Goal: Task Accomplishment & Management: Use online tool/utility

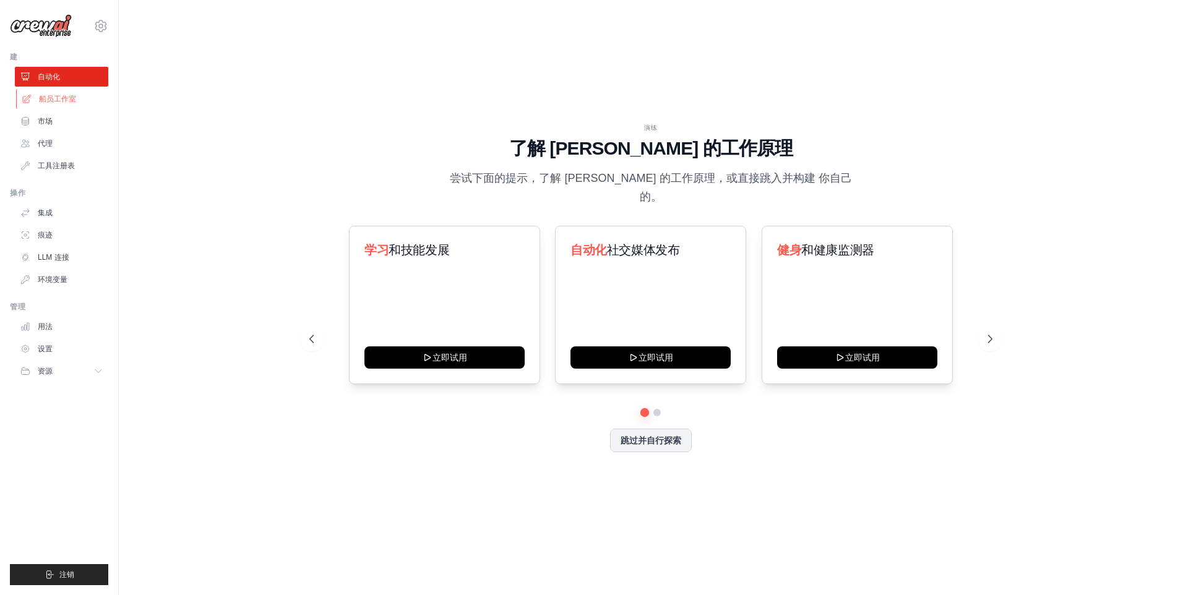
click at [66, 95] on font "船员工作室" at bounding box center [57, 99] width 37 height 10
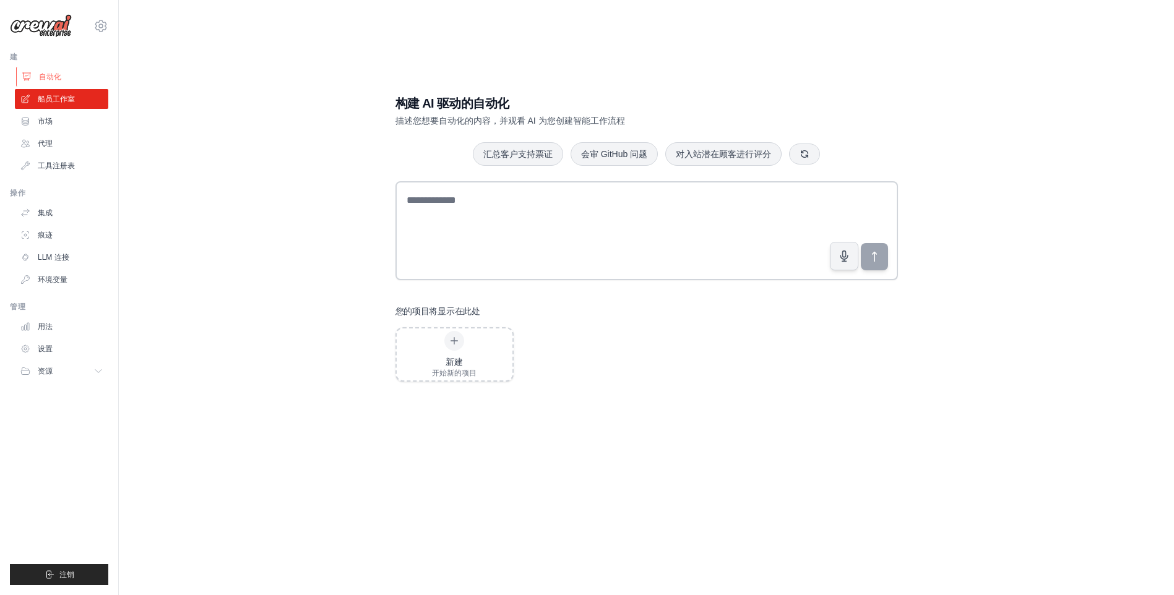
click at [40, 84] on link "自动化" at bounding box center [62, 77] width 93 height 20
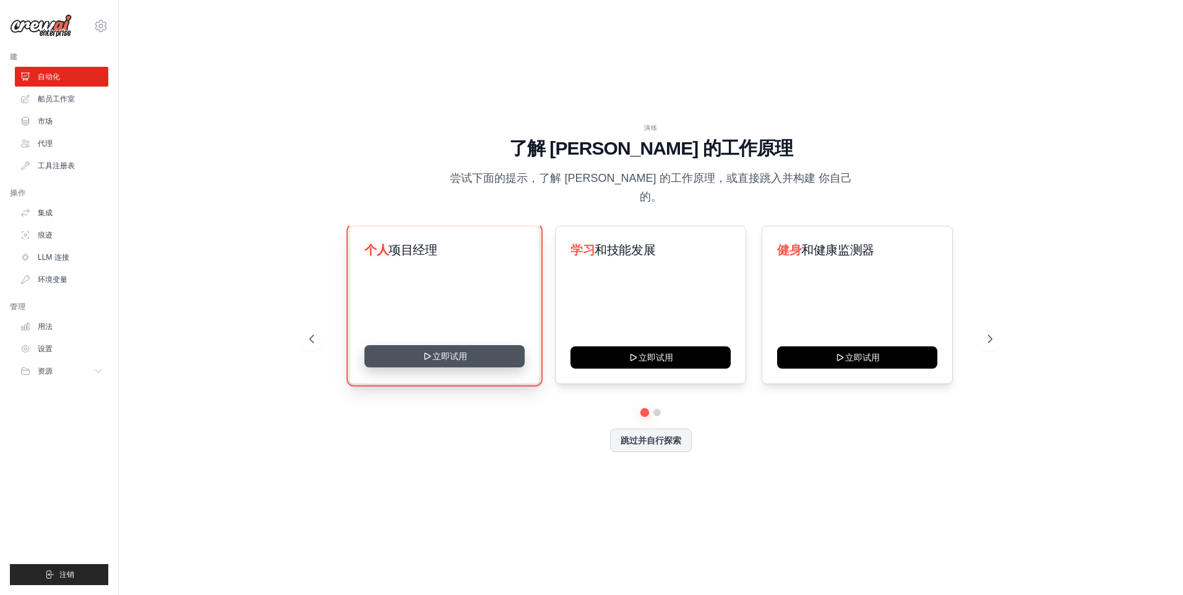
click at [467, 347] on button "立即试用" at bounding box center [444, 356] width 160 height 22
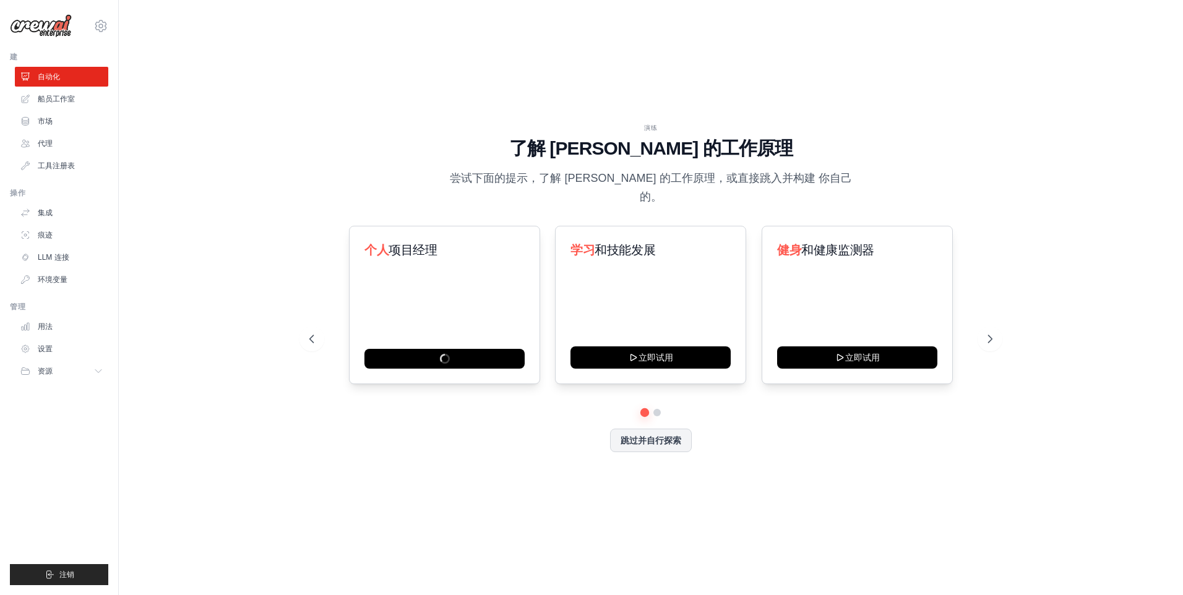
click at [216, 113] on div "演练 了解 CrewAI 的工作原理 尝试下面的提示，了解 CrewAI 的工作原理，或直接跳入并构建 你自己的。 个人 项目经理 学习 和技能发展 立即试用…" at bounding box center [651, 297] width 1025 height 571
click at [84, 95] on link "船员工作室" at bounding box center [62, 99] width 93 height 20
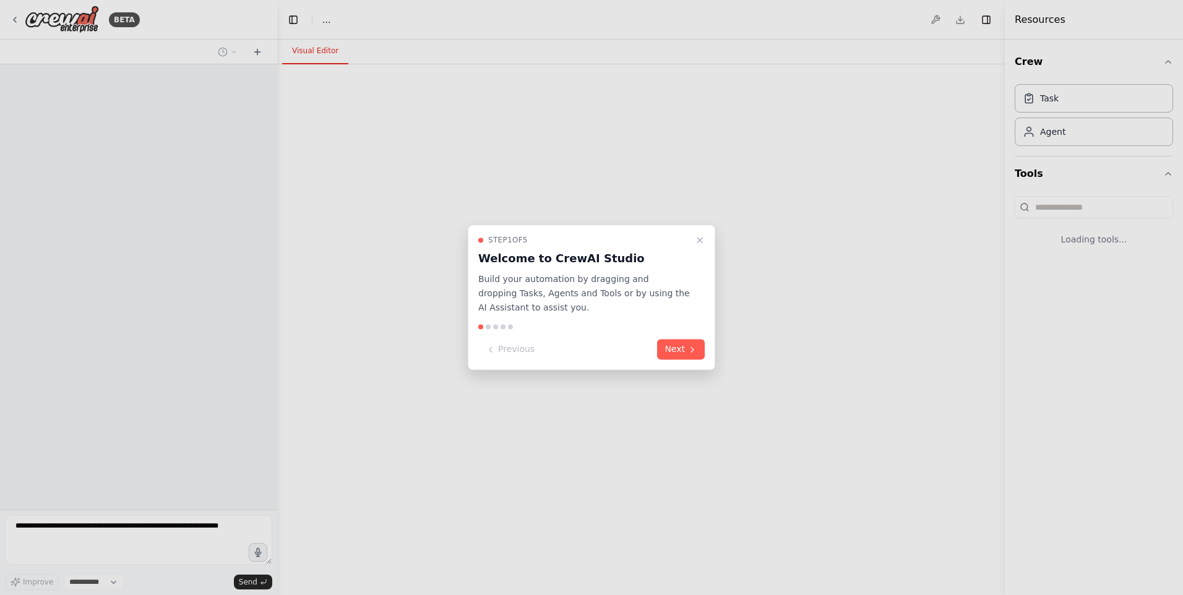
select select "****"
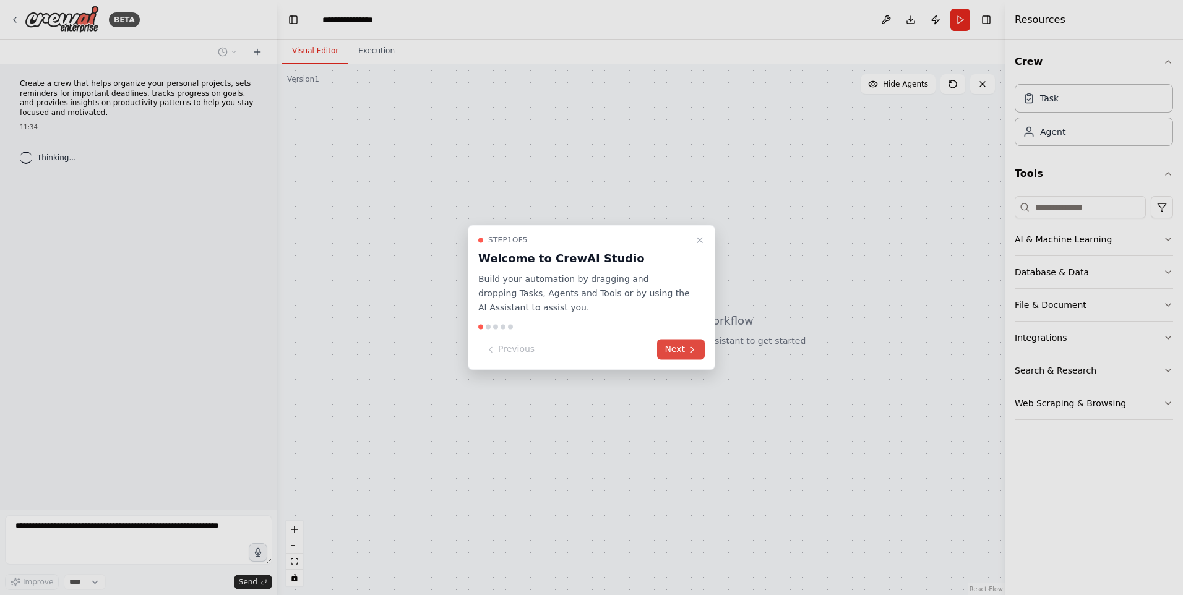
click at [682, 350] on button "Next" at bounding box center [681, 350] width 48 height 20
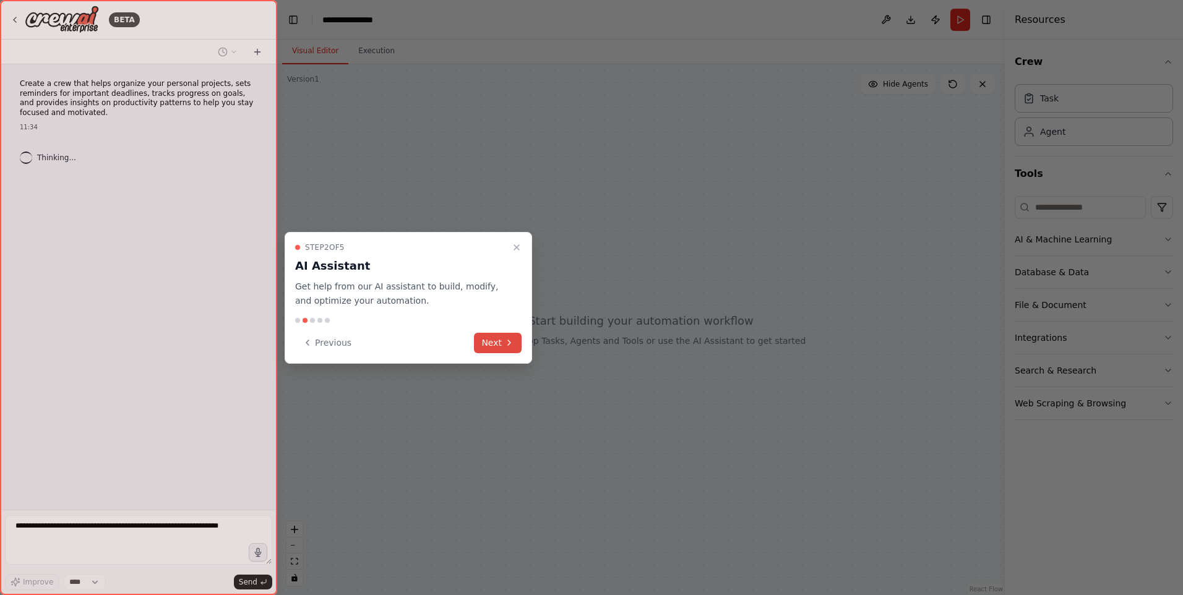
click at [501, 343] on button "Next" at bounding box center [498, 343] width 48 height 20
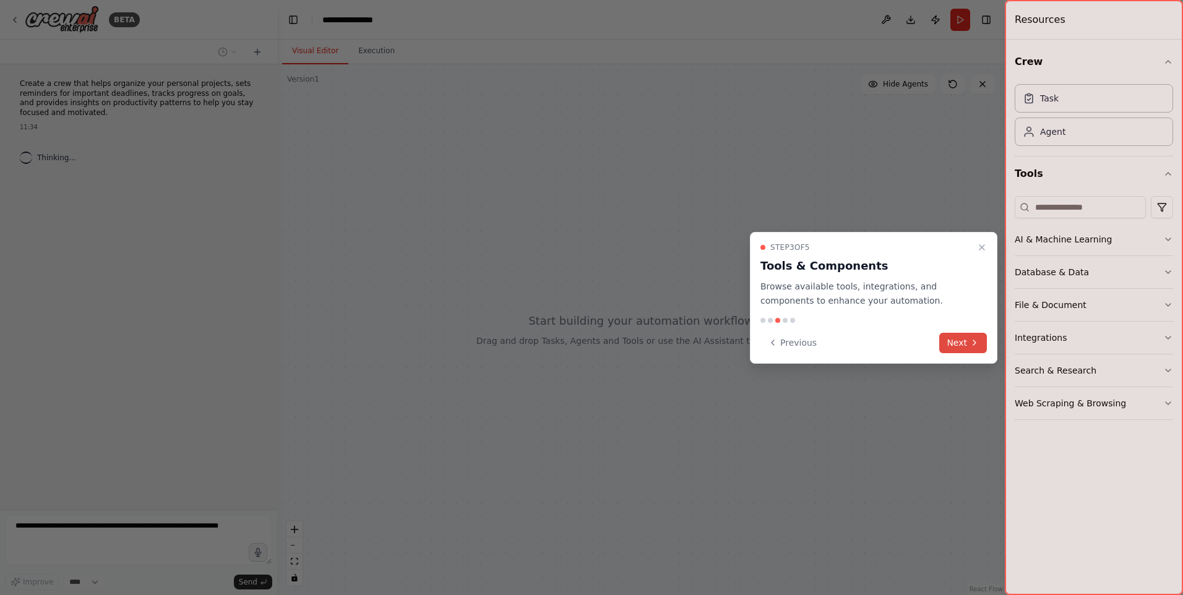
click at [964, 338] on button "Next" at bounding box center [963, 343] width 48 height 20
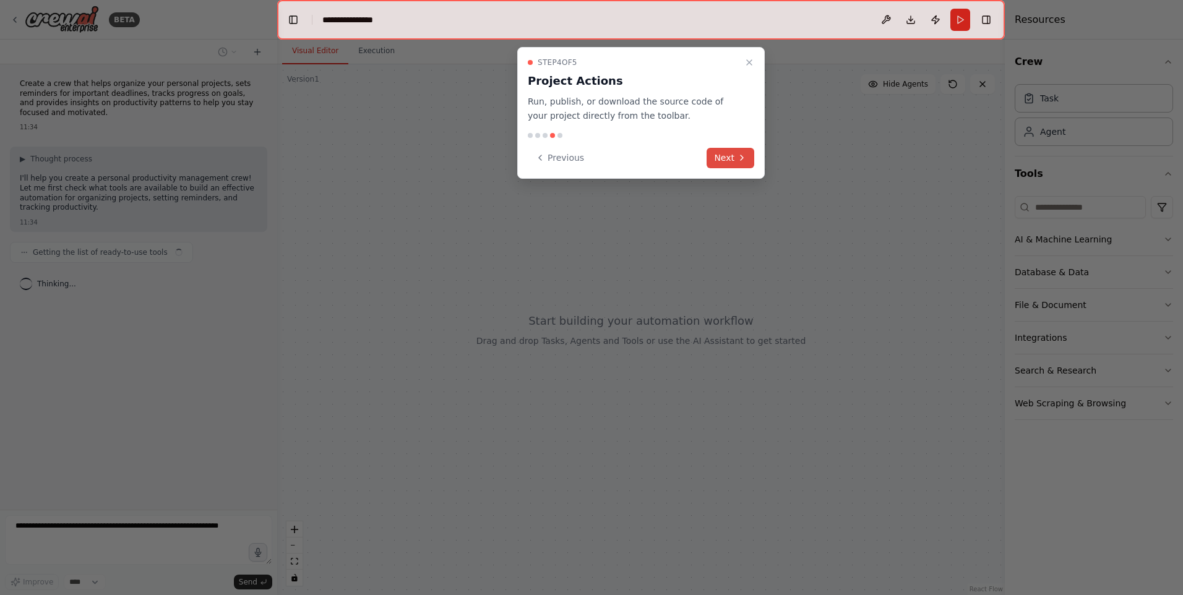
click at [726, 155] on button "Next" at bounding box center [731, 158] width 48 height 20
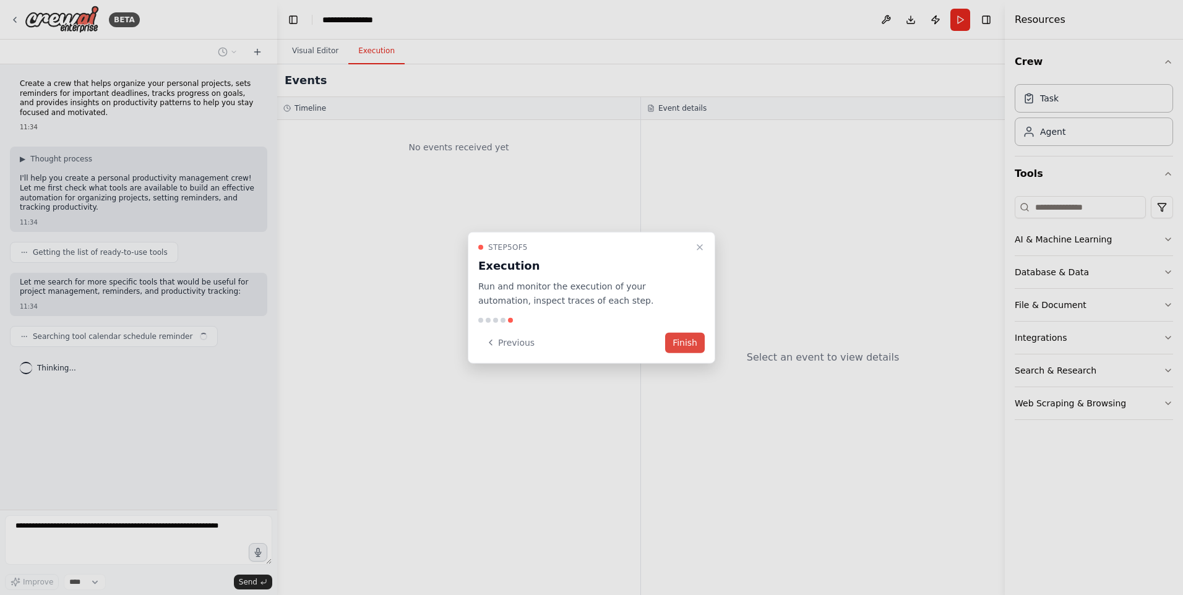
click at [684, 342] on button "Finish" at bounding box center [685, 342] width 40 height 20
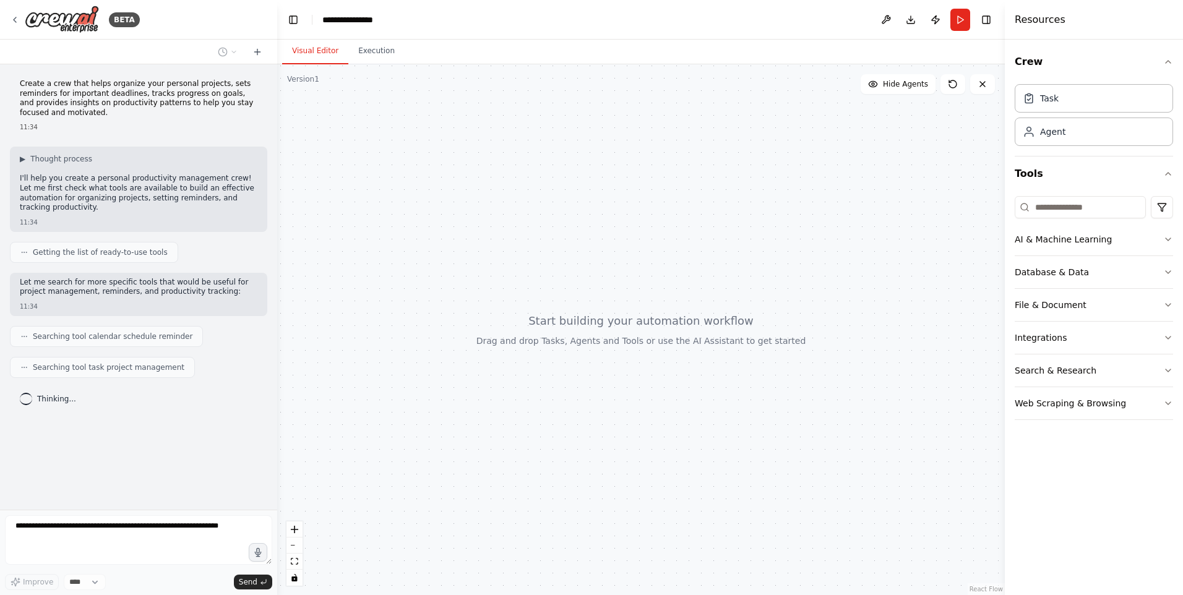
drag, startPoint x: 720, startPoint y: 277, endPoint x: 855, endPoint y: 221, distance: 146.2
click at [855, 221] on div at bounding box center [641, 329] width 728 height 531
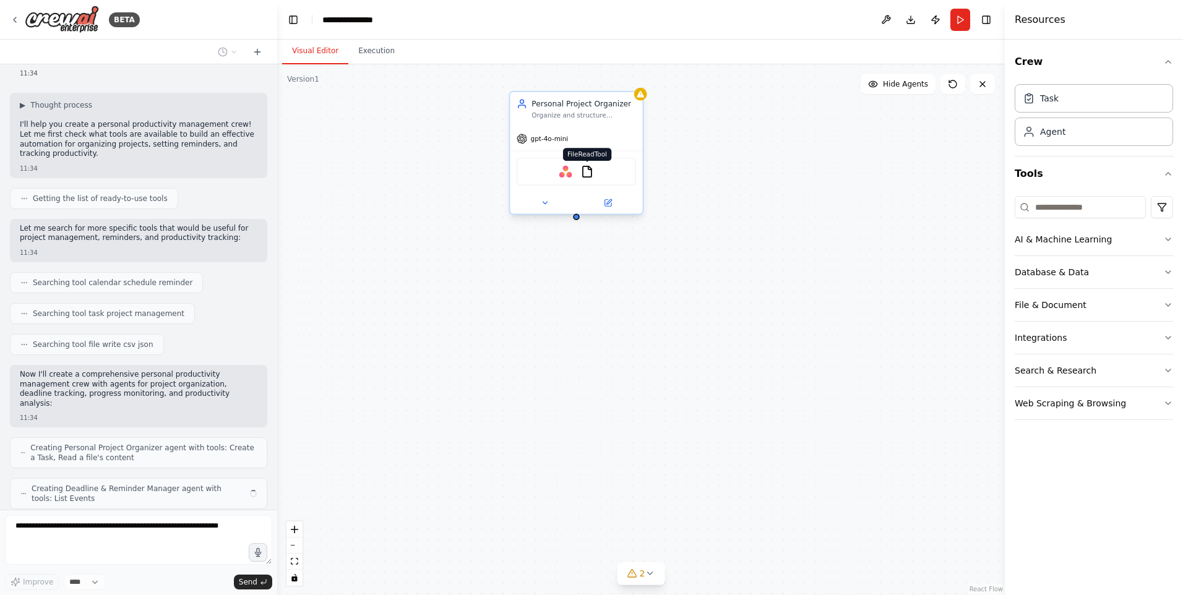
scroll to position [95, 0]
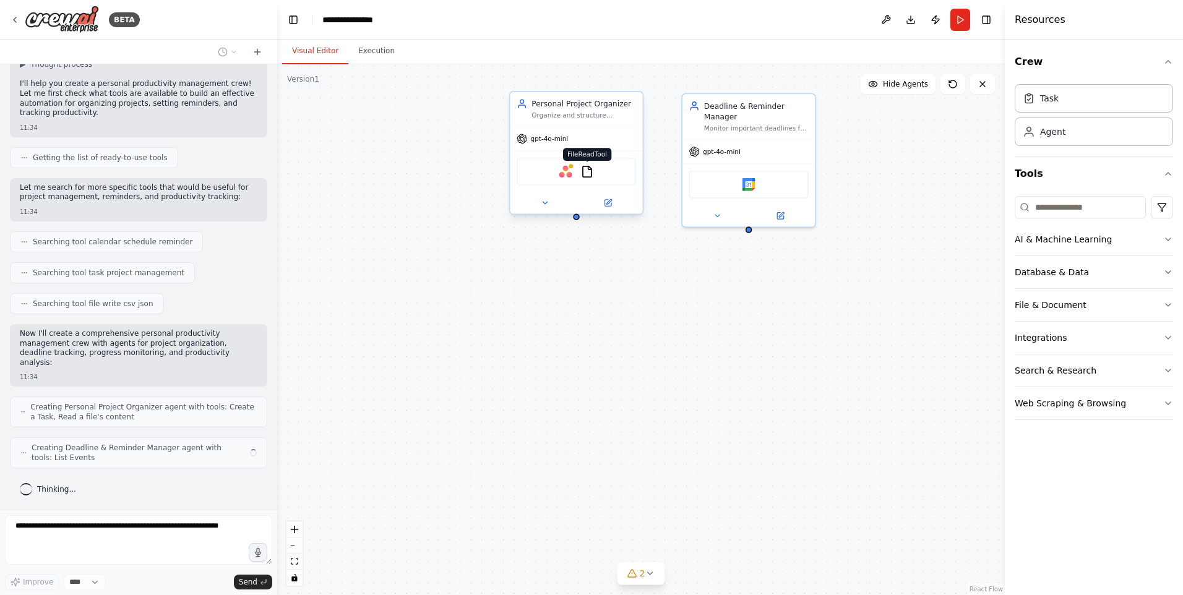
click at [585, 173] on img at bounding box center [586, 171] width 13 height 13
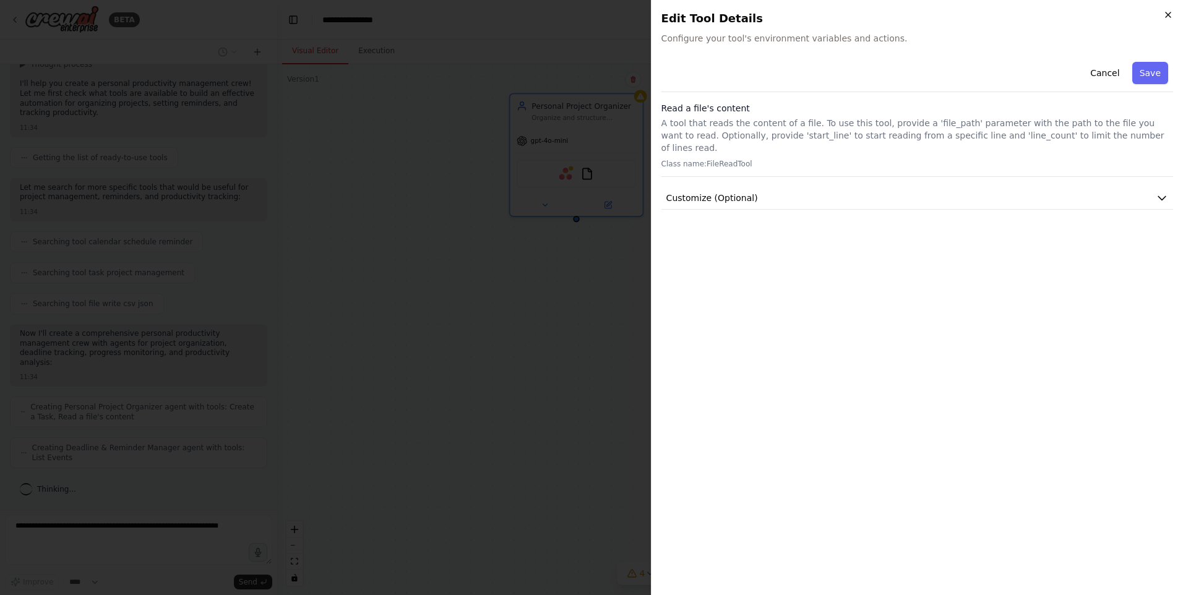
click at [1168, 13] on icon "button" at bounding box center [1168, 15] width 10 height 10
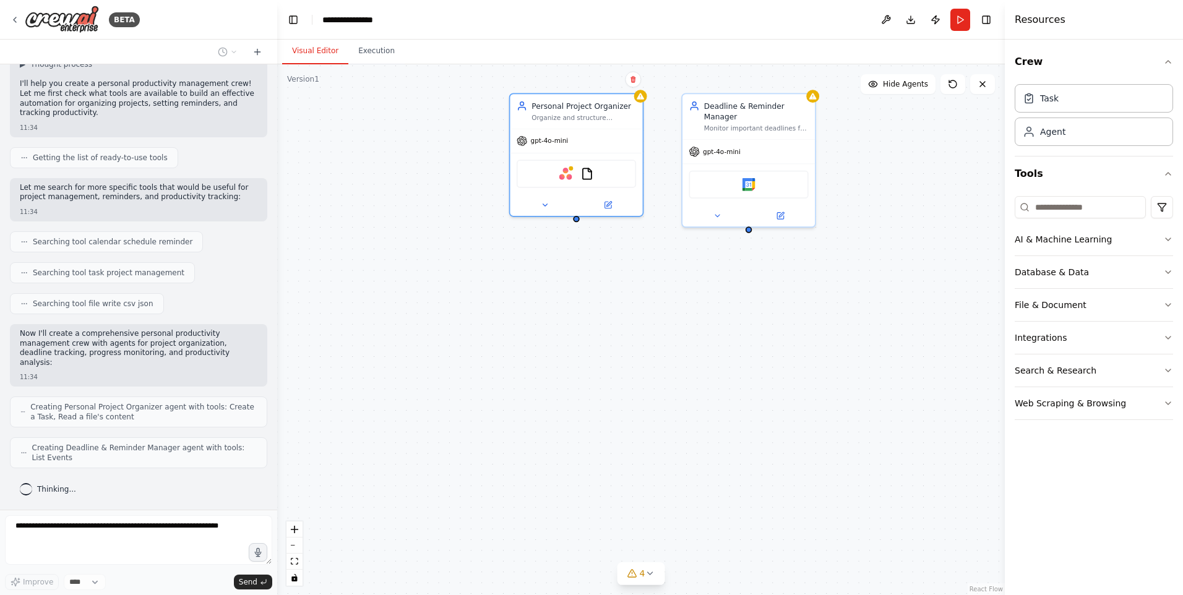
click at [645, 101] on div "Personal Project Organizer Organize and structure {user_name}'s personal projec…" at bounding box center [641, 329] width 728 height 531
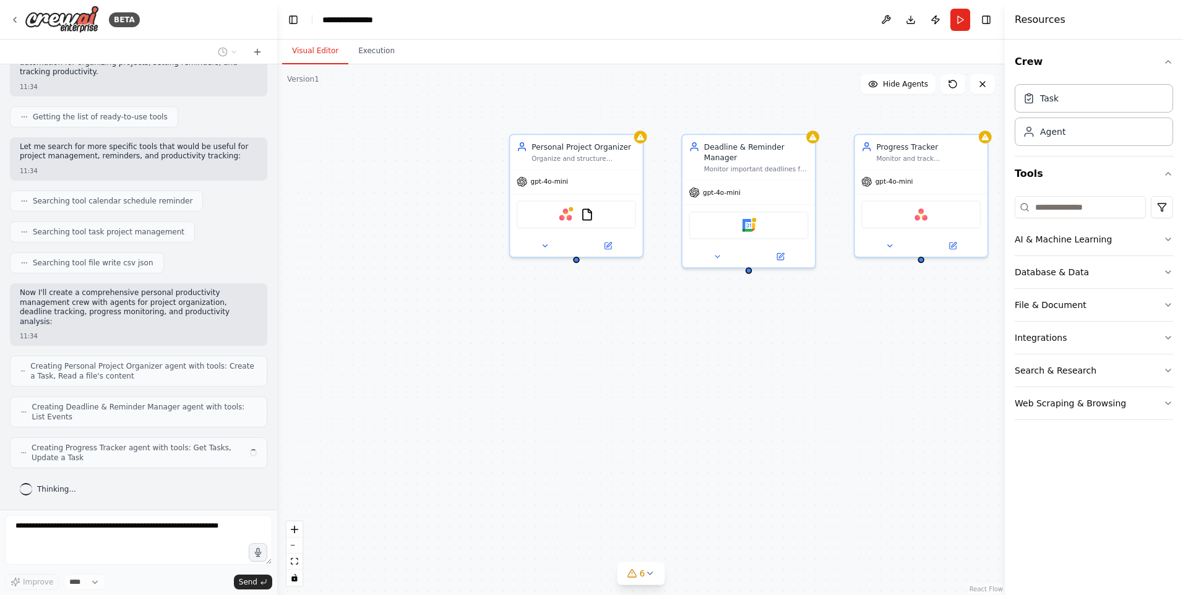
drag, startPoint x: 820, startPoint y: 100, endPoint x: 820, endPoint y: 140, distance: 40.8
click at [820, 140] on div "Personal Project Organizer Organize and structure {user_name}'s personal projec…" at bounding box center [641, 329] width 728 height 531
click at [772, 189] on div "gpt-4o-mini" at bounding box center [748, 191] width 132 height 24
click at [579, 265] on div "Personal Project Organizer Organize and structure {user_name}'s personal projec…" at bounding box center [641, 329] width 728 height 531
click at [576, 261] on div "Personal Project Organizer Organize and structure {user_name}'s personal projec…" at bounding box center [641, 329] width 728 height 531
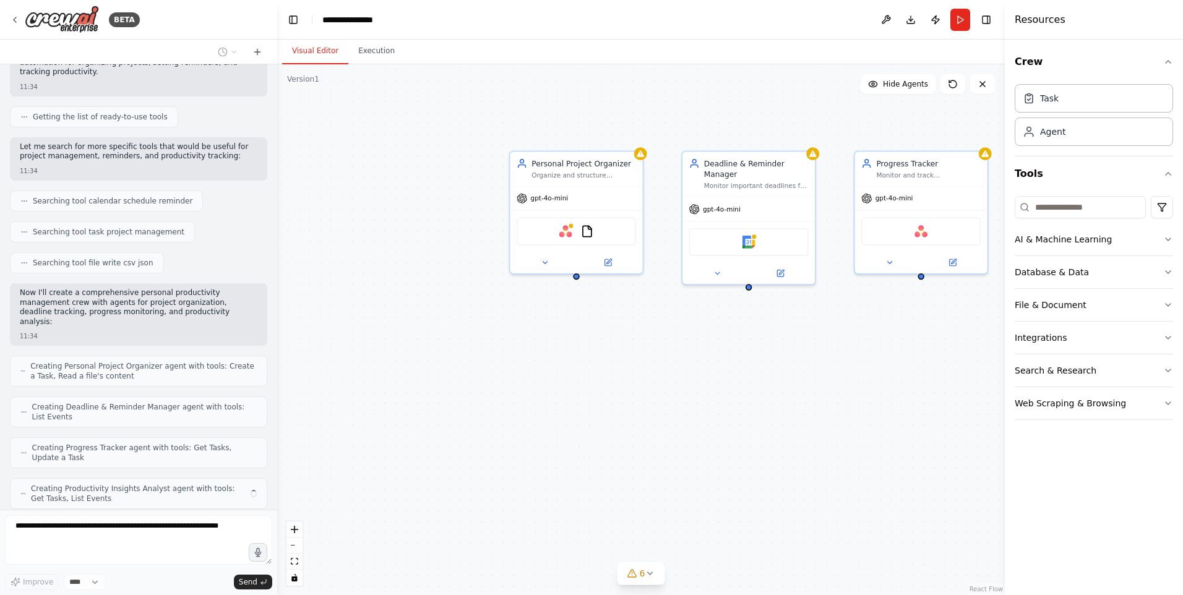
scroll to position [176, 0]
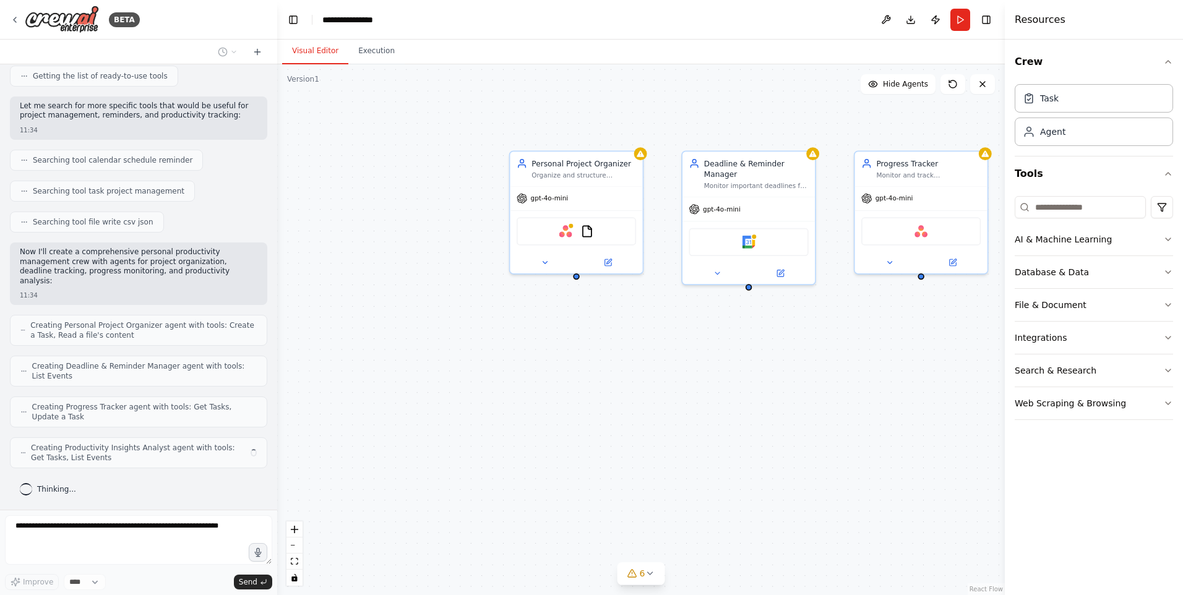
drag, startPoint x: 577, startPoint y: 263, endPoint x: 577, endPoint y: 280, distance: 16.7
click at [577, 280] on div "Personal Project Organizer Organize and structure {user_name}'s personal projec…" at bounding box center [641, 329] width 728 height 531
drag, startPoint x: 577, startPoint y: 277, endPoint x: 578, endPoint y: 345, distance: 68.1
click at [578, 345] on div "Personal Project Organizer Organize and structure {user_name}'s personal projec…" at bounding box center [641, 329] width 728 height 531
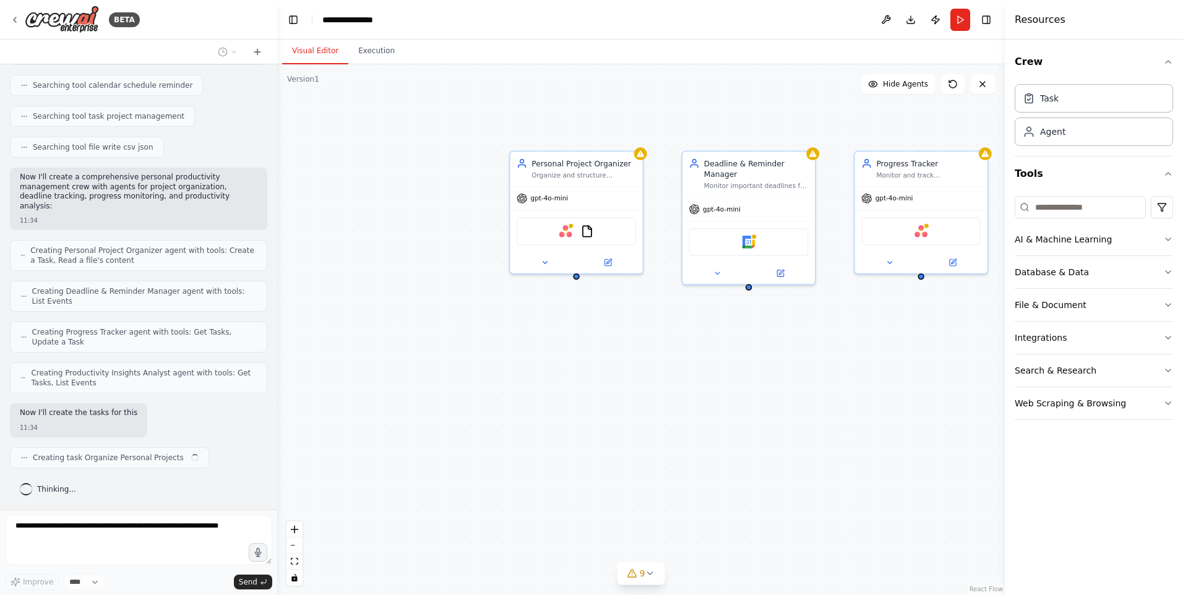
scroll to position [261, 0]
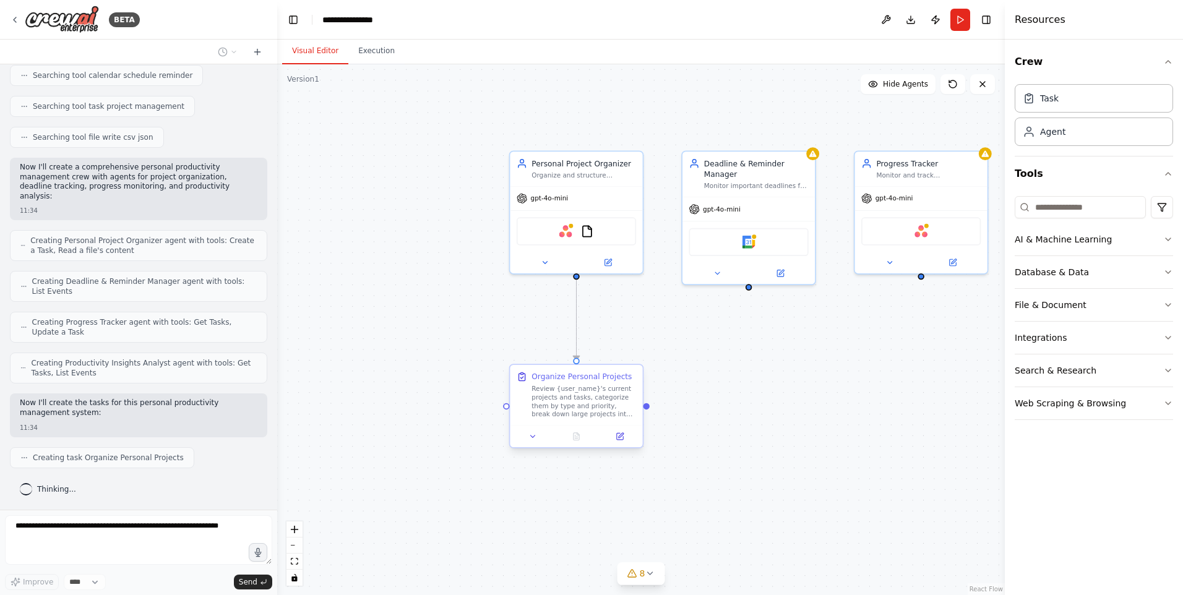
click at [574, 413] on div "Review {user_name}'s current projects and tasks, categorize them by type and pr…" at bounding box center [584, 401] width 105 height 35
click at [637, 356] on button at bounding box center [633, 354] width 16 height 16
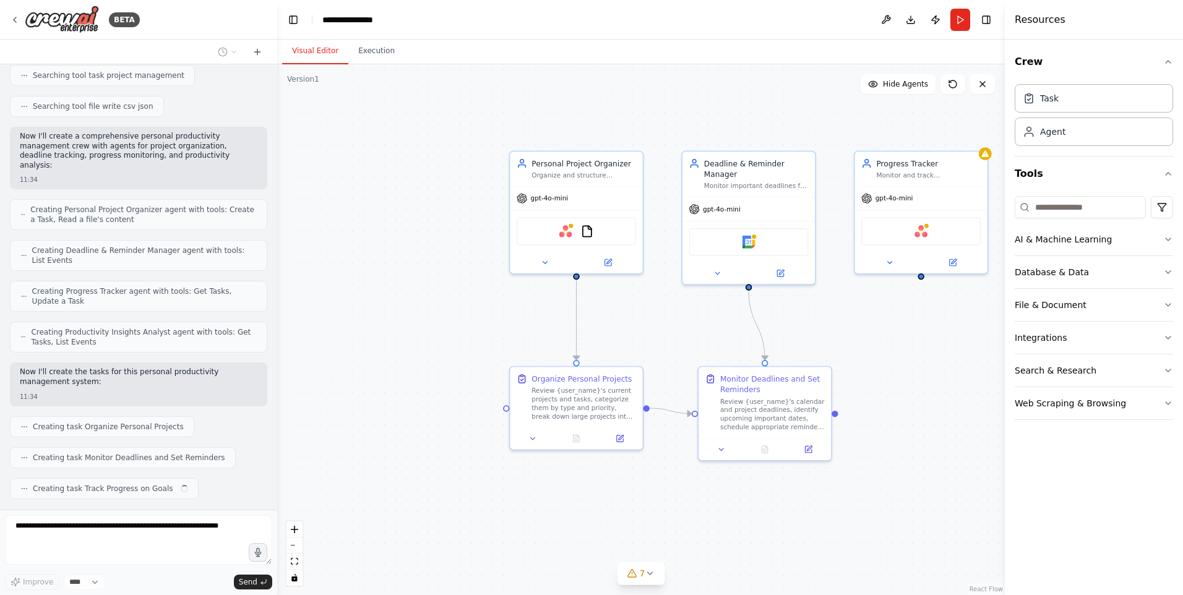
scroll to position [323, 0]
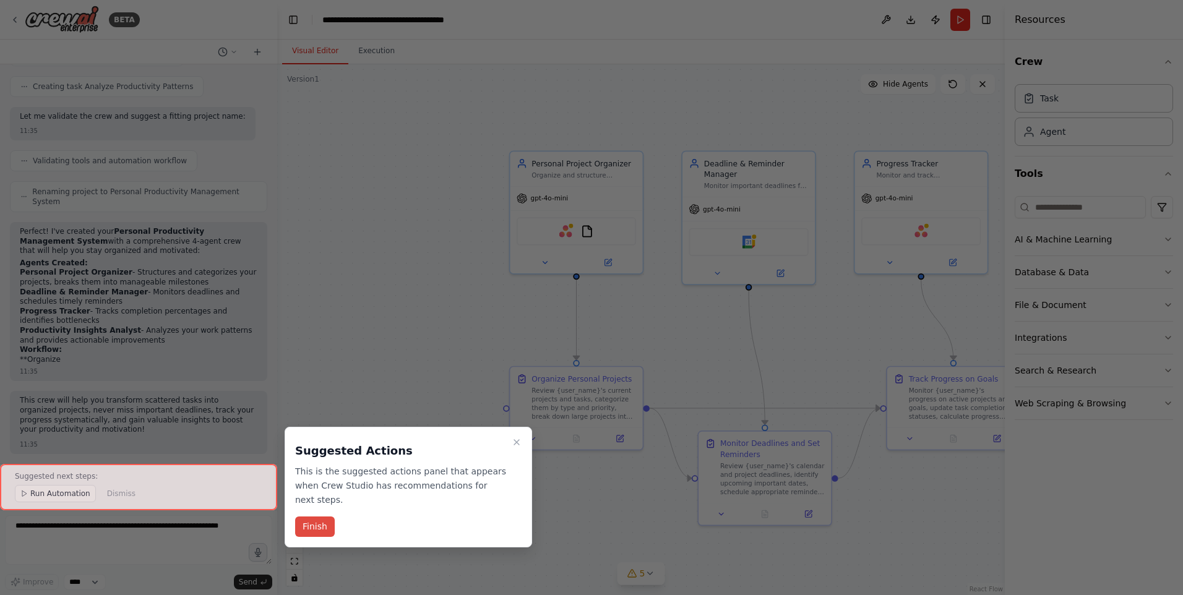
click at [319, 528] on button "Finish" at bounding box center [315, 527] width 40 height 20
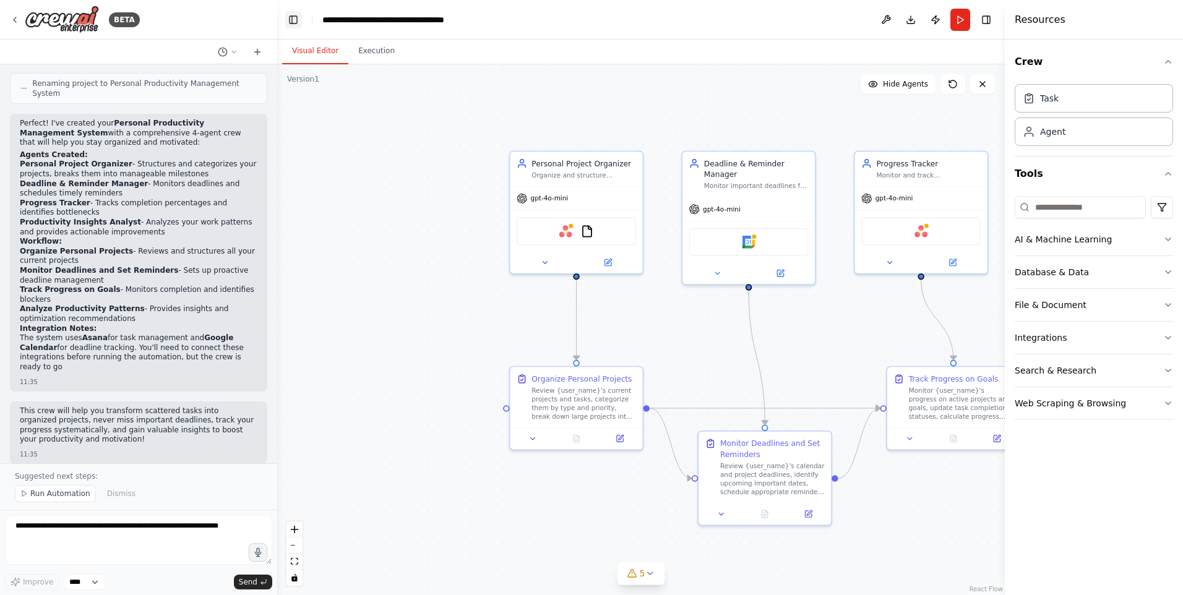
scroll to position [843, 0]
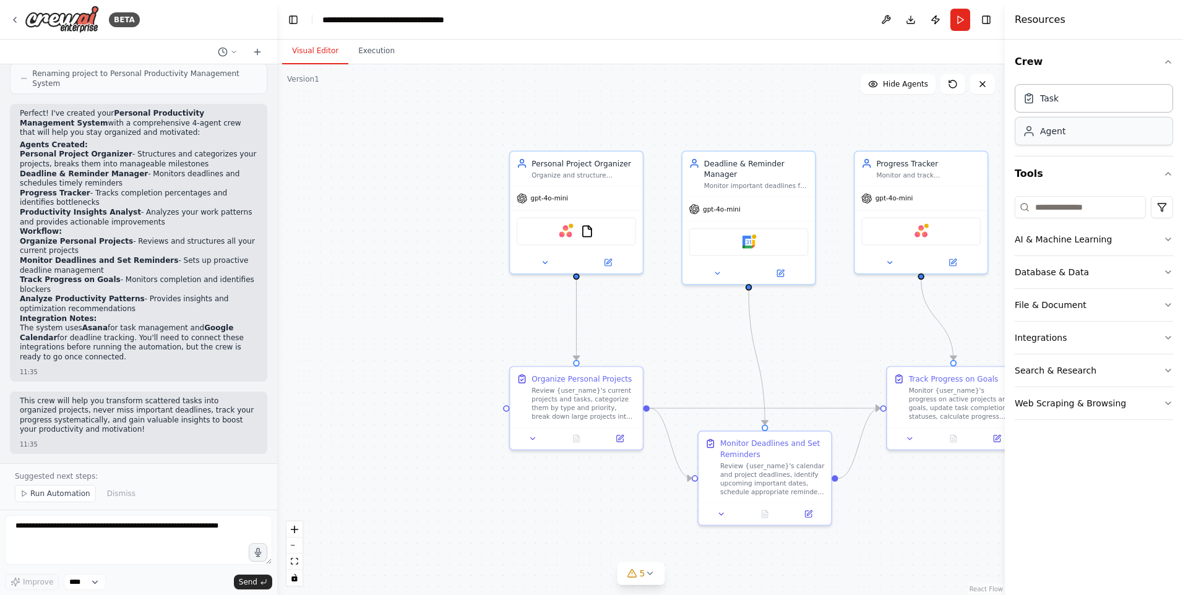
click at [1079, 144] on div "Agent" at bounding box center [1094, 131] width 158 height 28
click at [1057, 239] on div "AI & Machine Learning" at bounding box center [1063, 239] width 97 height 12
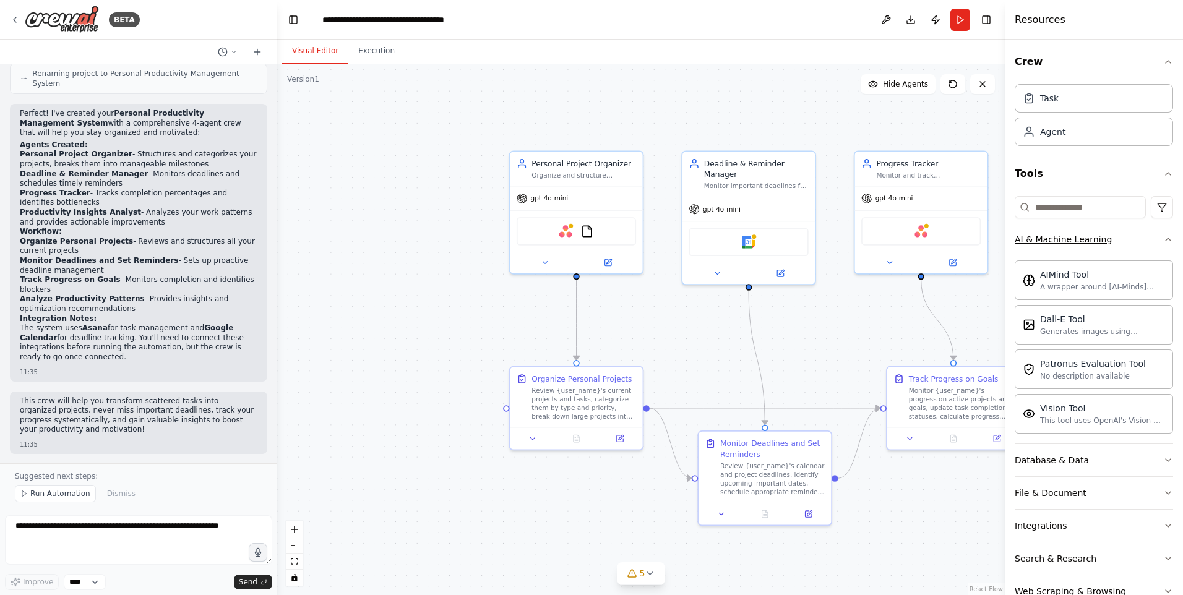
click at [1057, 239] on div "AI & Machine Learning" at bounding box center [1063, 239] width 97 height 12
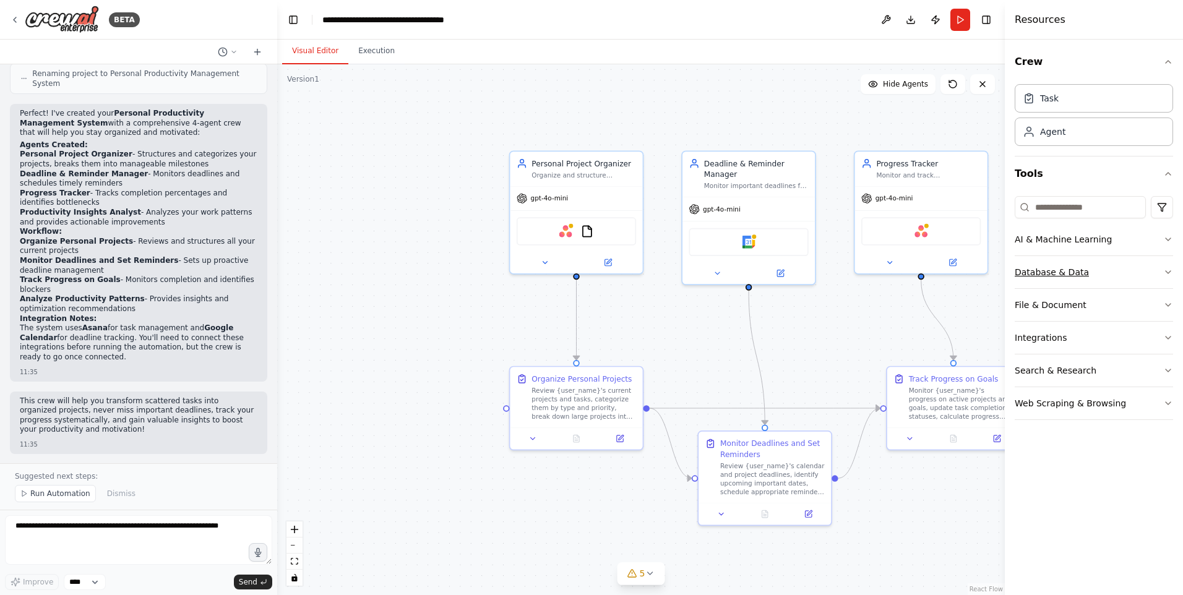
click at [1046, 275] on div "Database & Data" at bounding box center [1052, 272] width 74 height 12
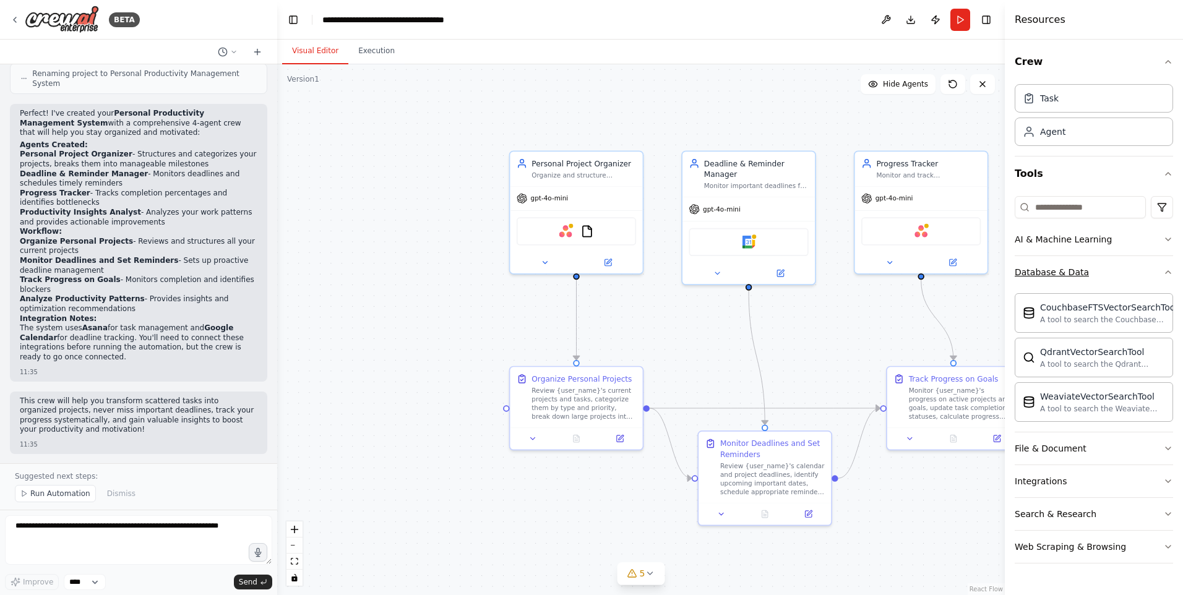
click at [1046, 275] on div "Database & Data" at bounding box center [1052, 272] width 74 height 12
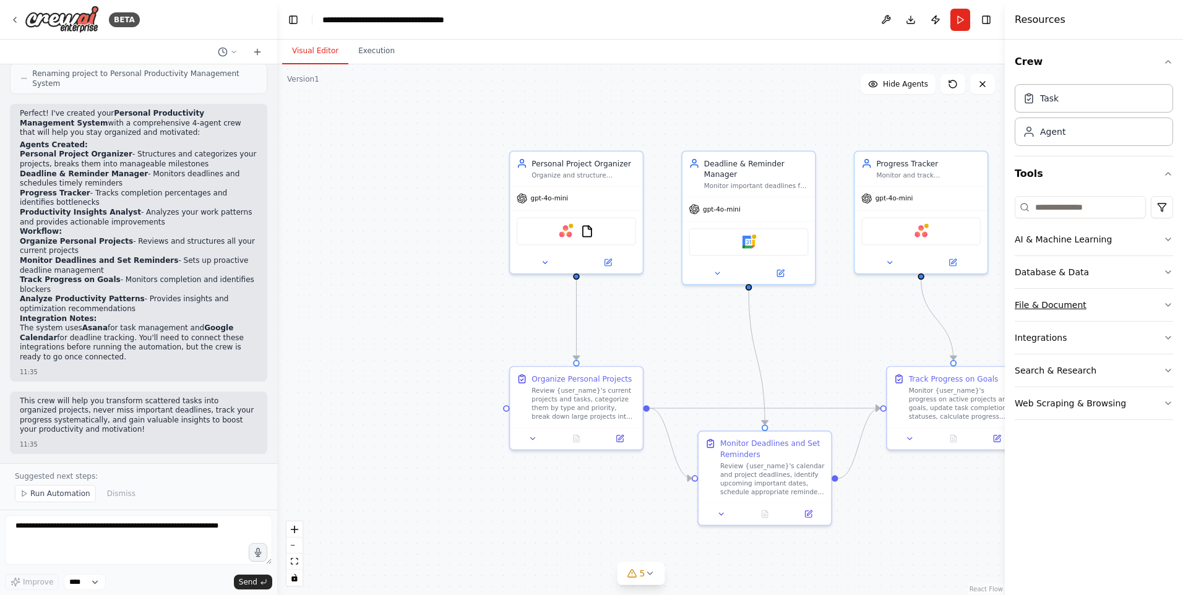
click at [1044, 312] on button "File & Document" at bounding box center [1094, 305] width 158 height 32
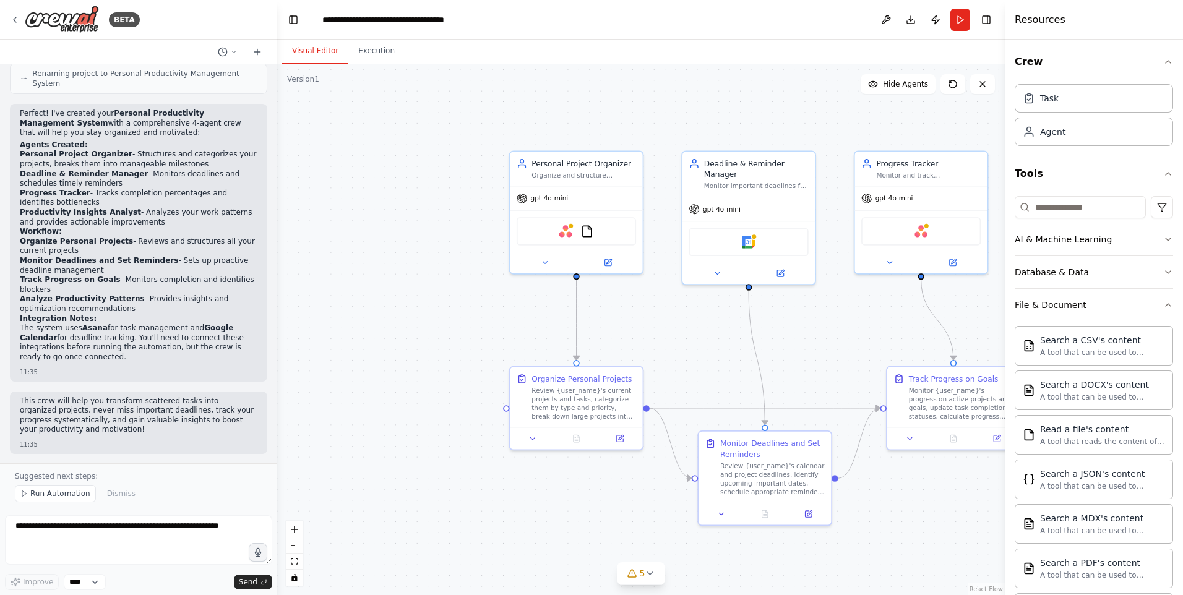
click at [1043, 312] on button "File & Document" at bounding box center [1094, 305] width 158 height 32
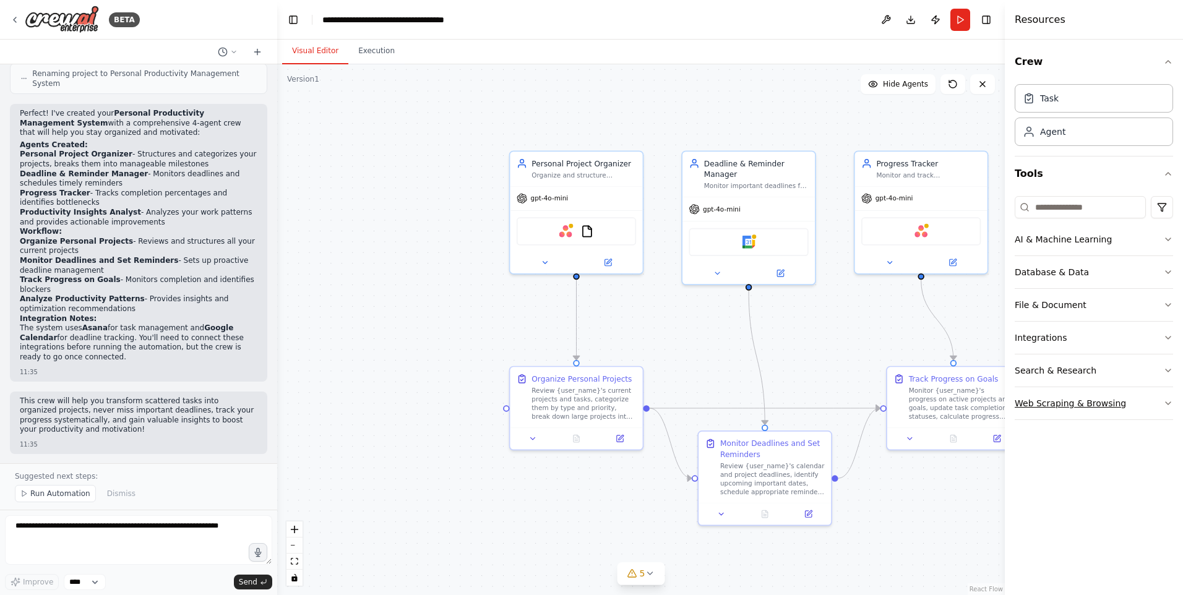
click at [1050, 403] on div "Web Scraping & Browsing" at bounding box center [1070, 403] width 111 height 12
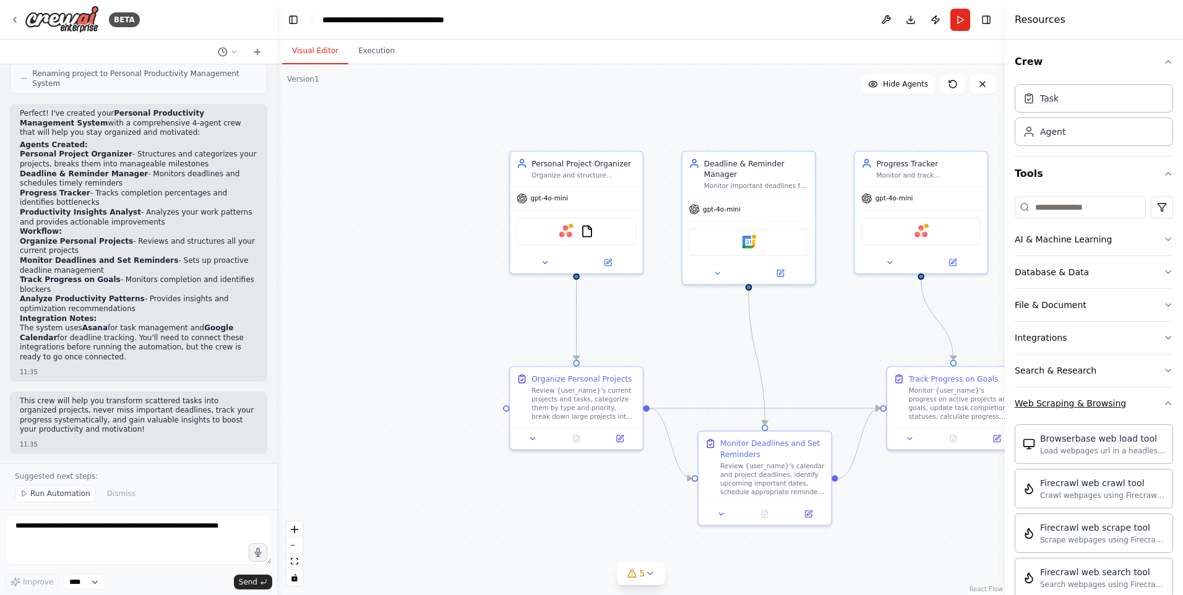
click at [1051, 403] on div "Web Scraping & Browsing" at bounding box center [1070, 403] width 111 height 12
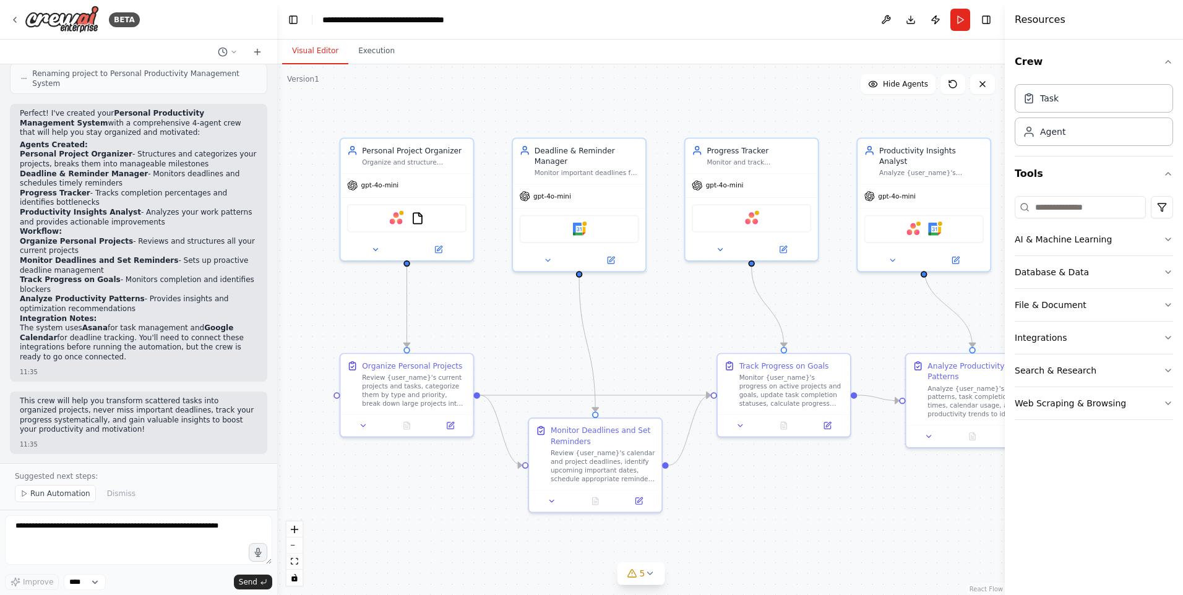
drag, startPoint x: 660, startPoint y: 338, endPoint x: 490, endPoint y: 325, distance: 170.0
click at [490, 325] on div ".deletable-edge-delete-btn { width: 20px; height: 20px; border: 0px solid #ffff…" at bounding box center [641, 329] width 728 height 531
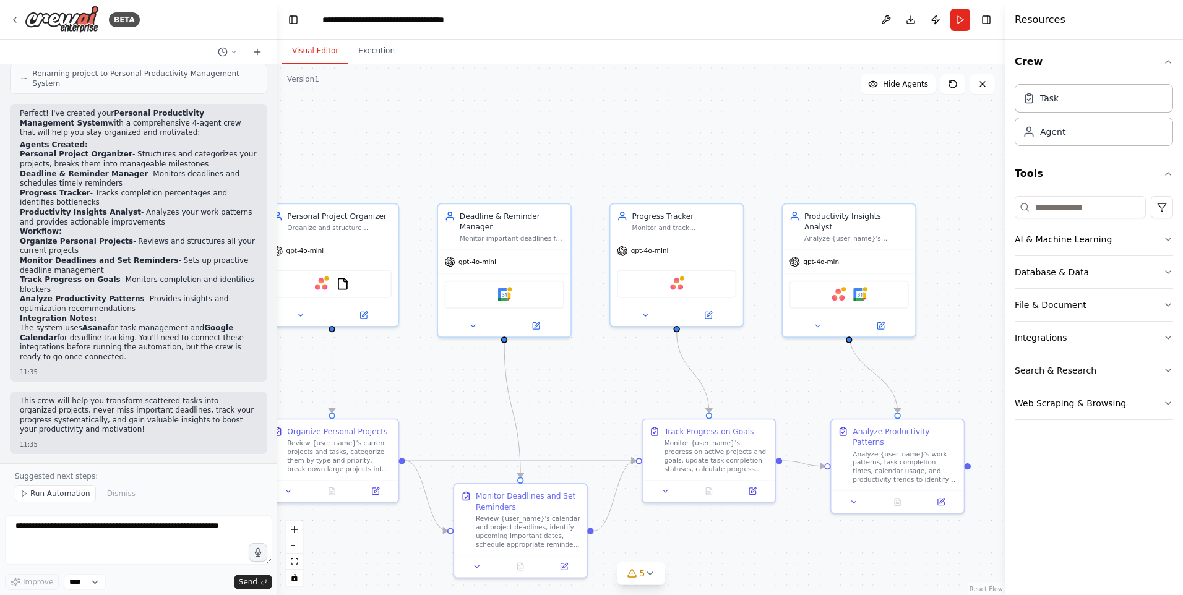
drag, startPoint x: 661, startPoint y: 330, endPoint x: 607, endPoint y: 400, distance: 88.1
click at [607, 400] on div ".deletable-edge-delete-btn { width: 20px; height: 20px; border: 0px solid #ffff…" at bounding box center [641, 329] width 728 height 531
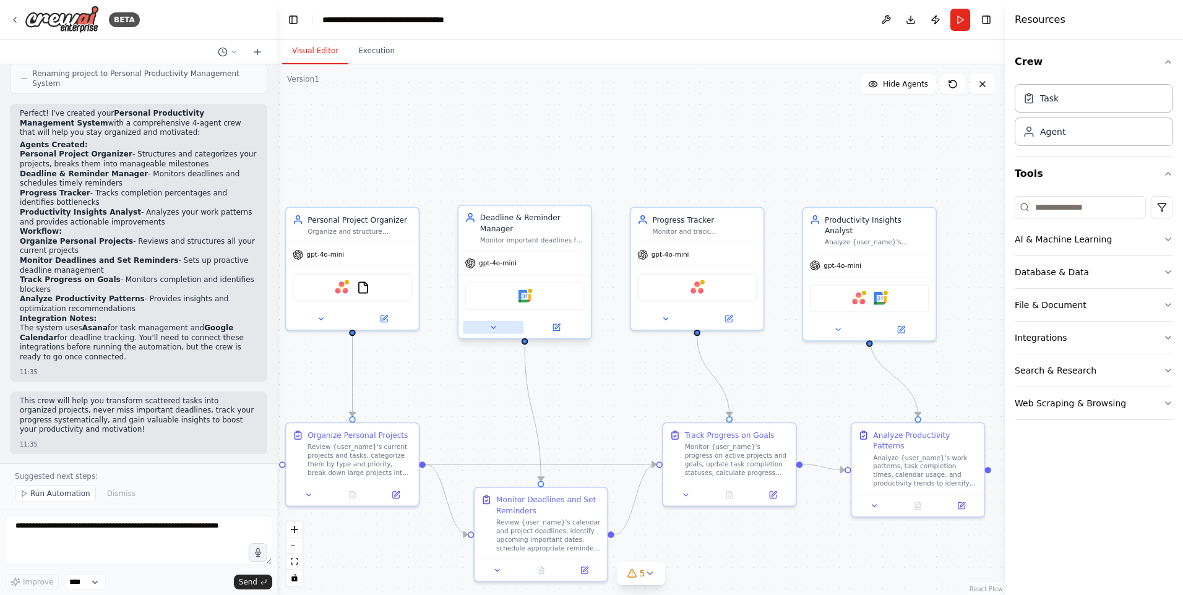
click at [494, 330] on icon at bounding box center [493, 327] width 9 height 9
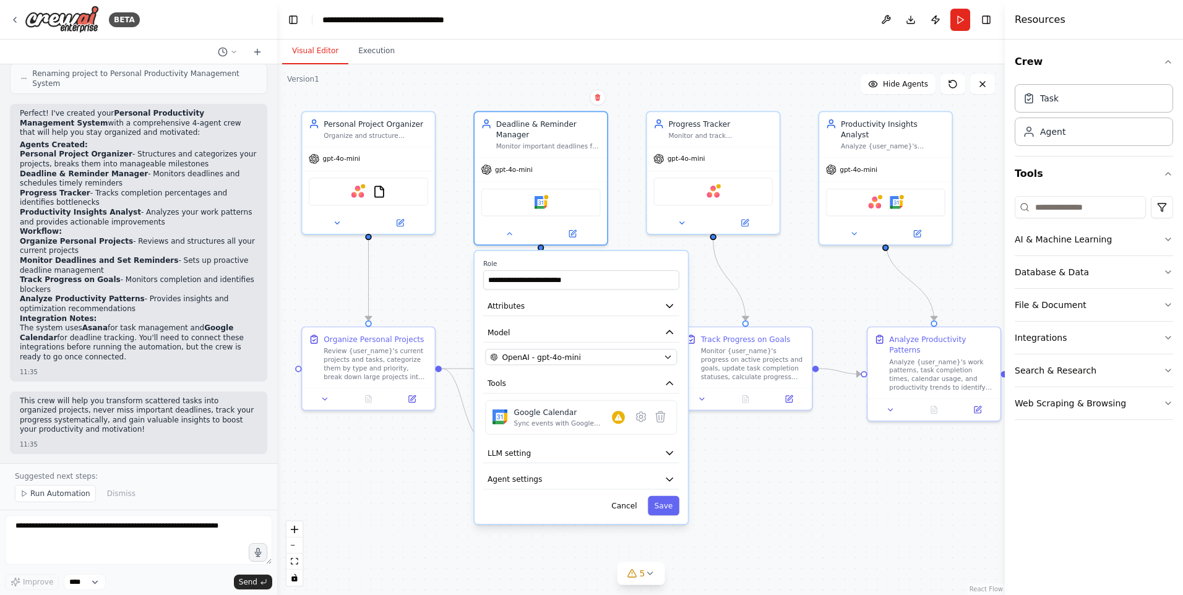
drag, startPoint x: 429, startPoint y: 376, endPoint x: 447, endPoint y: 283, distance: 93.9
click at [447, 283] on div ".deletable-edge-delete-btn { width: 20px; height: 20px; border: 0px solid #ffff…" at bounding box center [641, 329] width 728 height 531
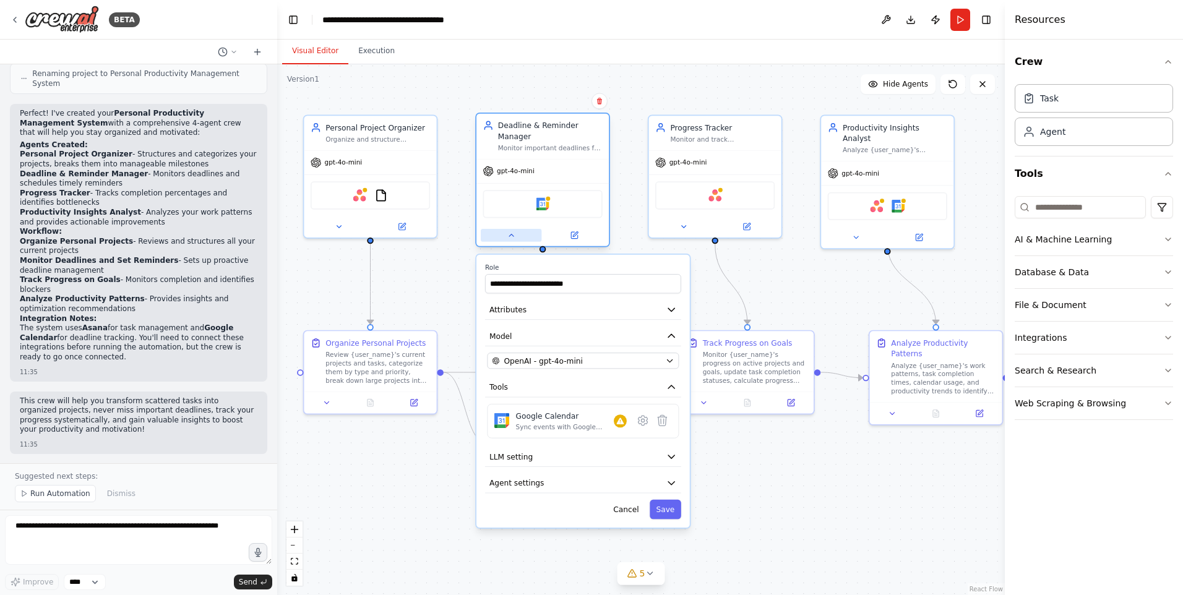
click at [520, 234] on button at bounding box center [511, 235] width 61 height 13
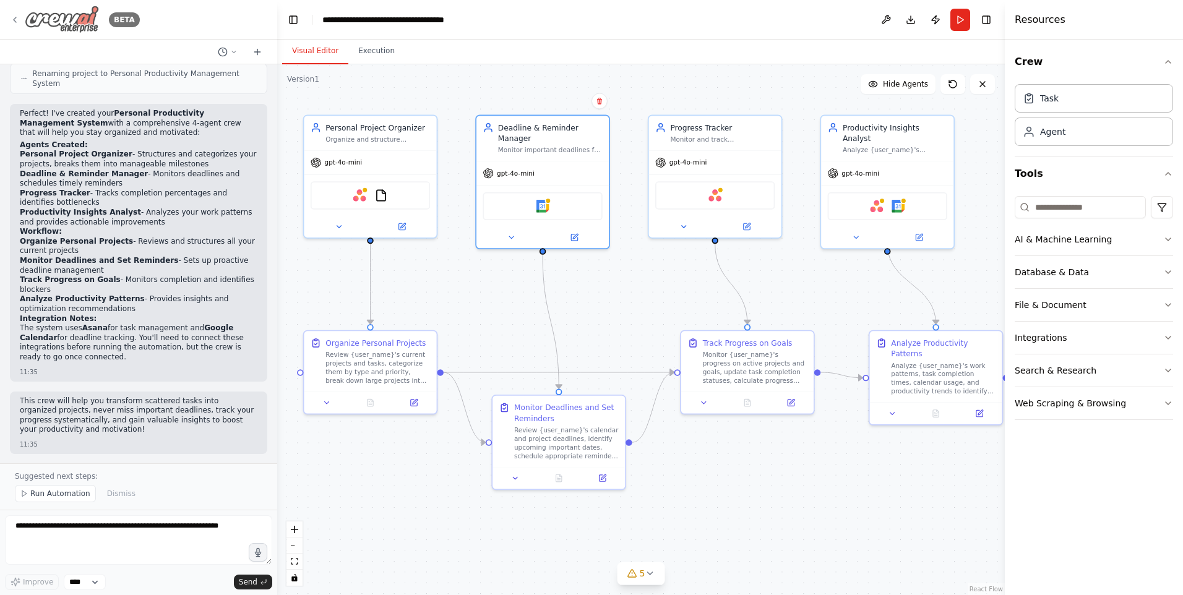
click at [12, 14] on div "BETA" at bounding box center [75, 20] width 130 height 28
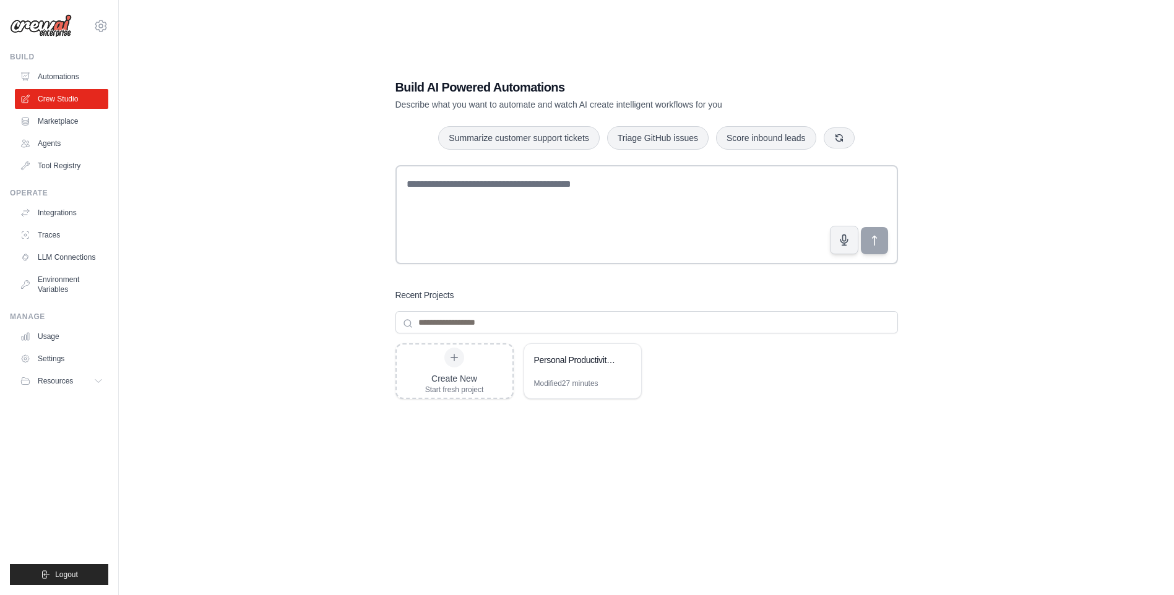
click at [1085, 145] on div "Build AI Powered Automations Describe what you want to automate and watch AI cr…" at bounding box center [646, 309] width 1015 height 595
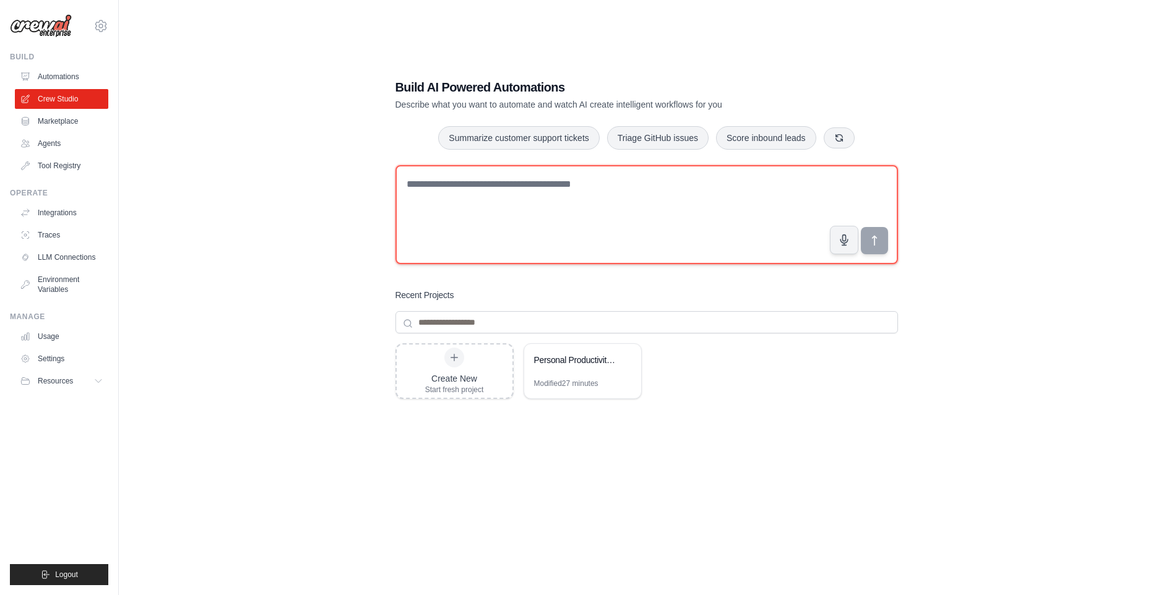
click at [617, 200] on textarea at bounding box center [646, 214] width 502 height 99
